Goal: Connect with others

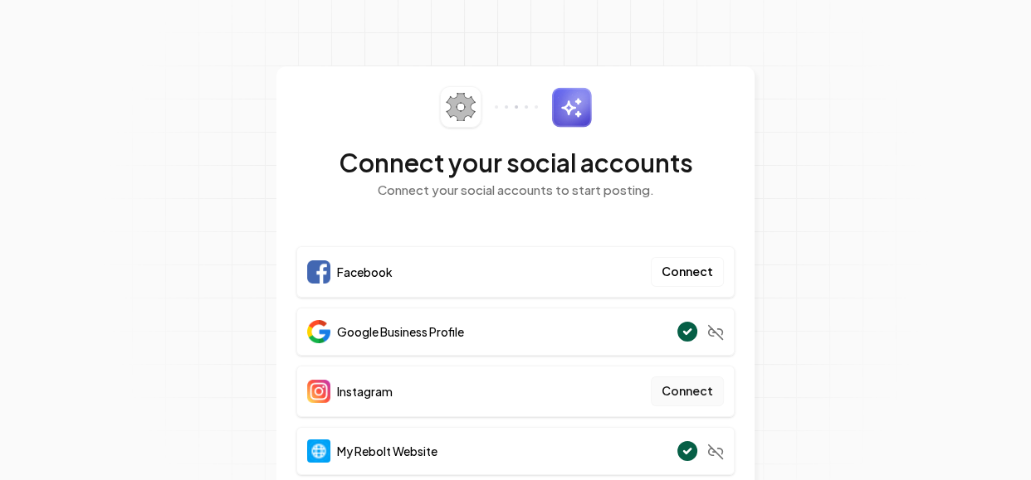
click at [698, 388] on button "Connect" at bounding box center [687, 392] width 73 height 30
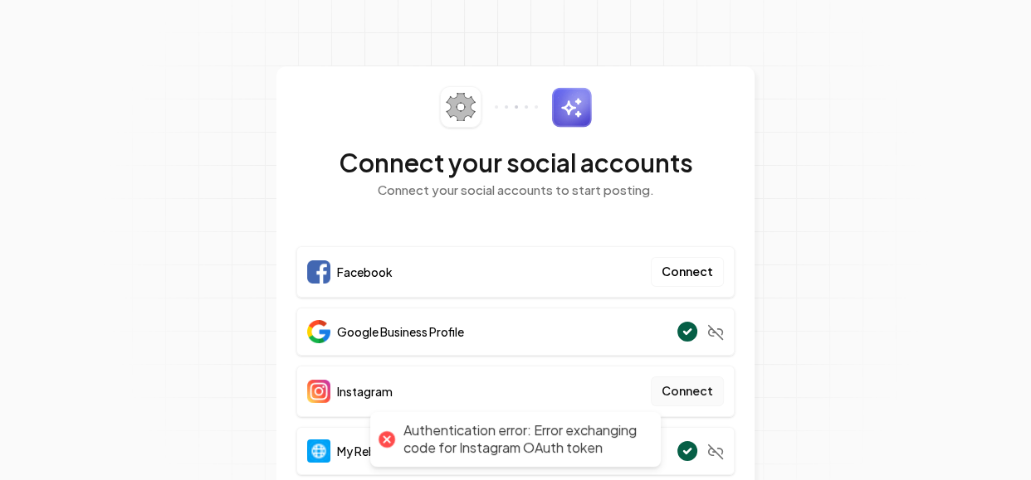
click at [700, 394] on button "Connect" at bounding box center [687, 392] width 73 height 30
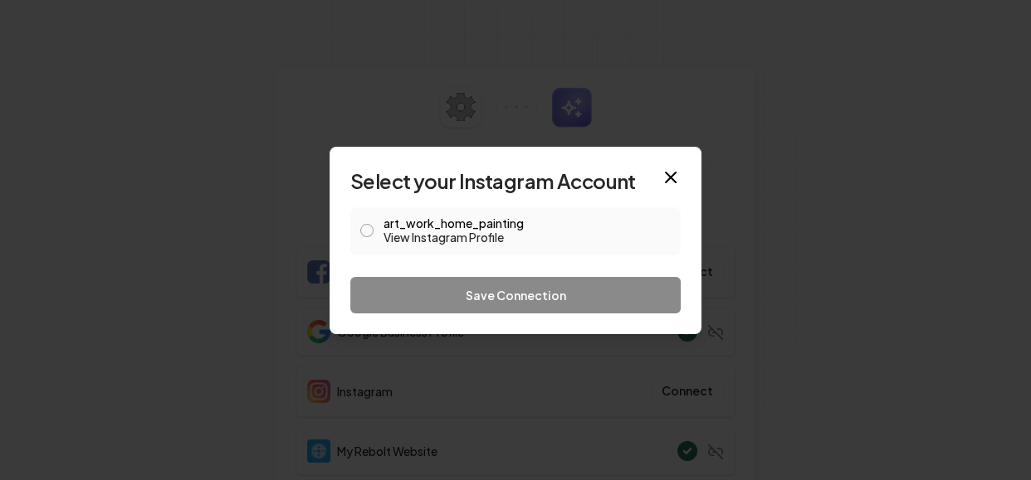
click at [367, 233] on button "art_work_home_painting View Instagram Profile" at bounding box center [366, 230] width 13 height 13
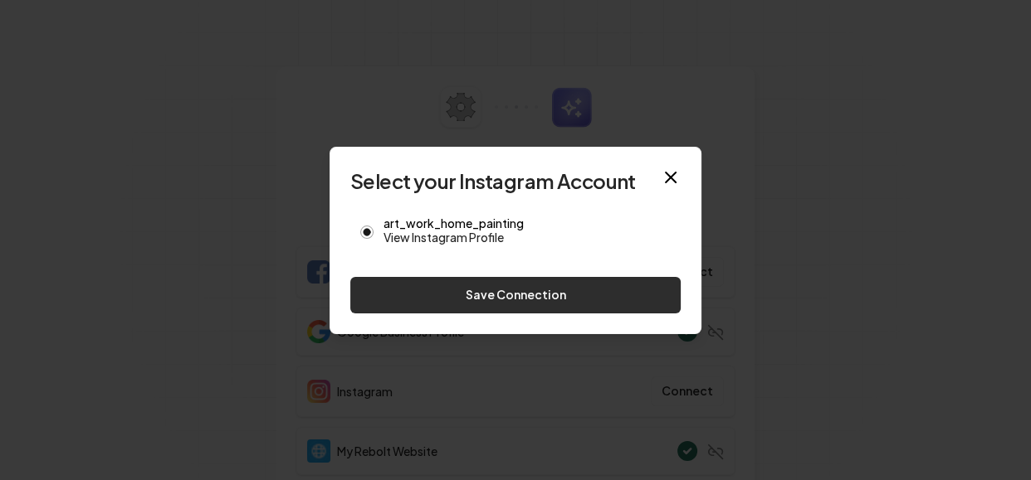
click at [485, 290] on button "Save Connection" at bounding box center [515, 295] width 330 height 37
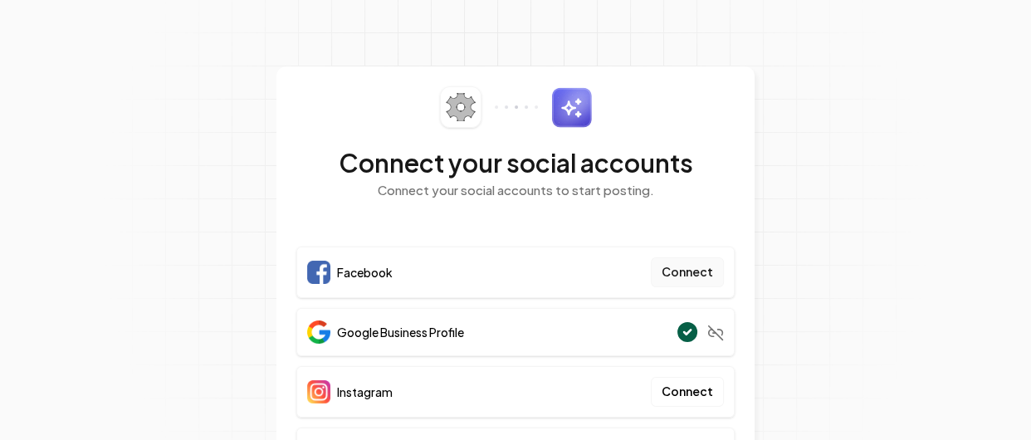
click at [691, 276] on button "Connect" at bounding box center [687, 272] width 73 height 30
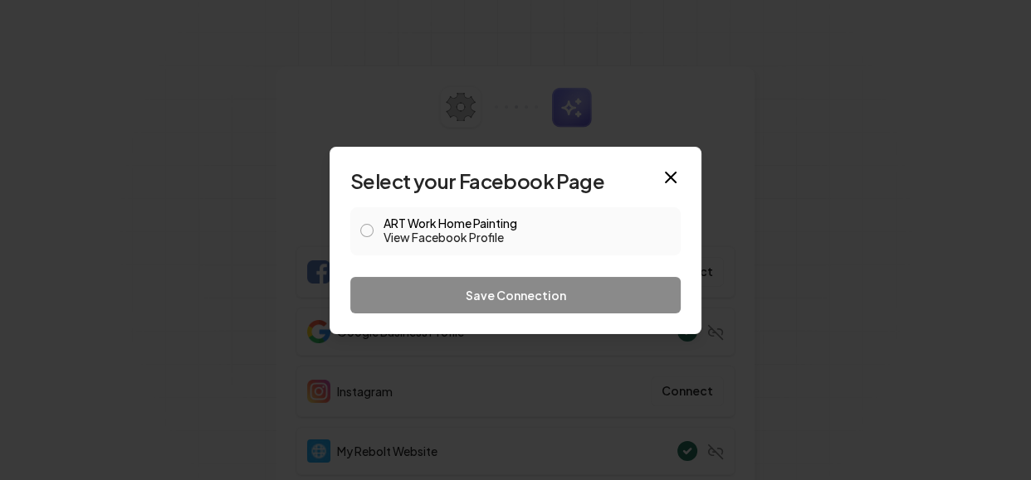
click at [369, 236] on button "ART Work Home Painting View Facebook Profile" at bounding box center [366, 230] width 13 height 13
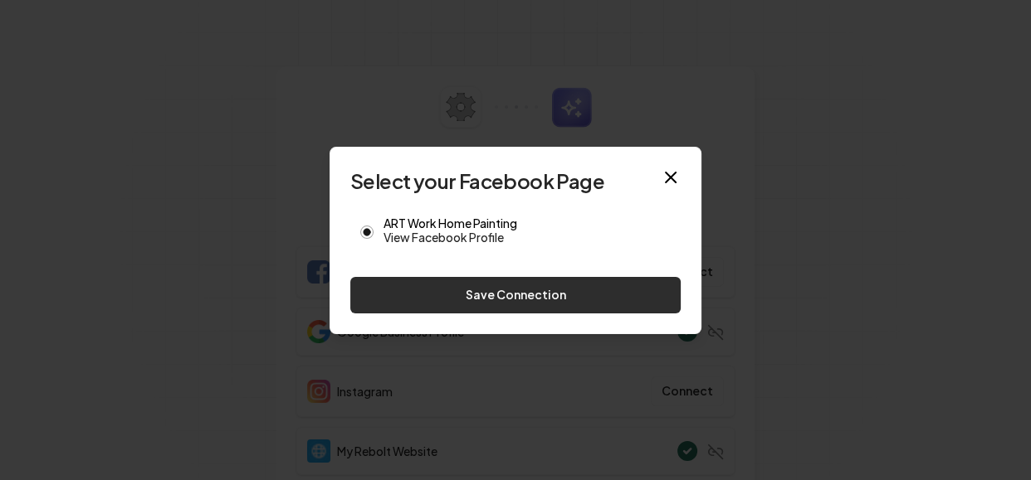
click at [514, 300] on button "Save Connection" at bounding box center [515, 295] width 330 height 37
